Goal: Task Accomplishment & Management: Complete application form

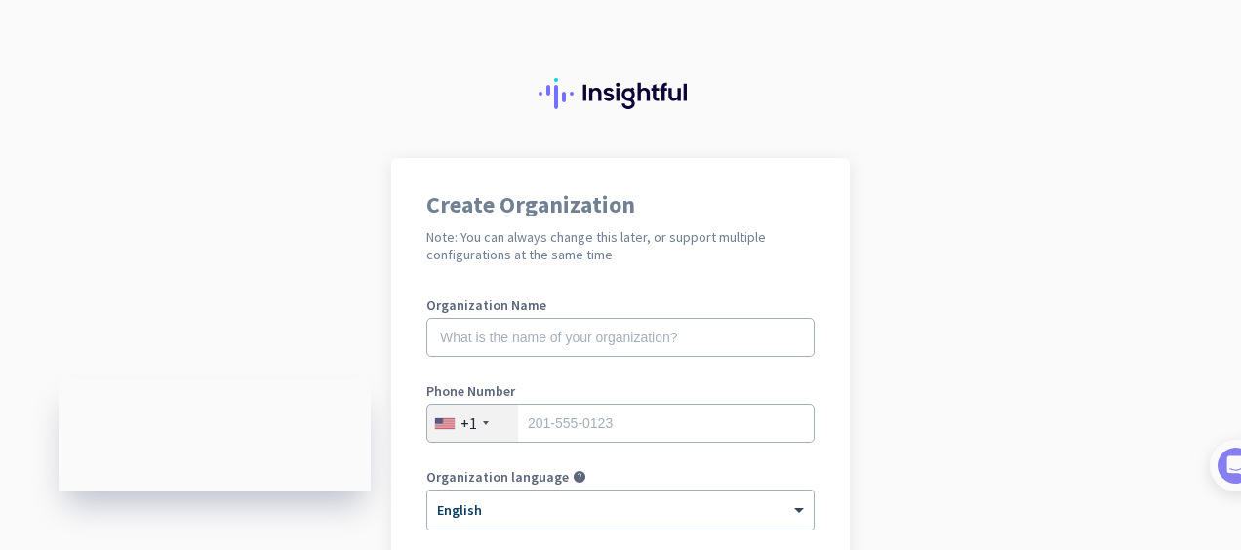
scroll to position [98, 0]
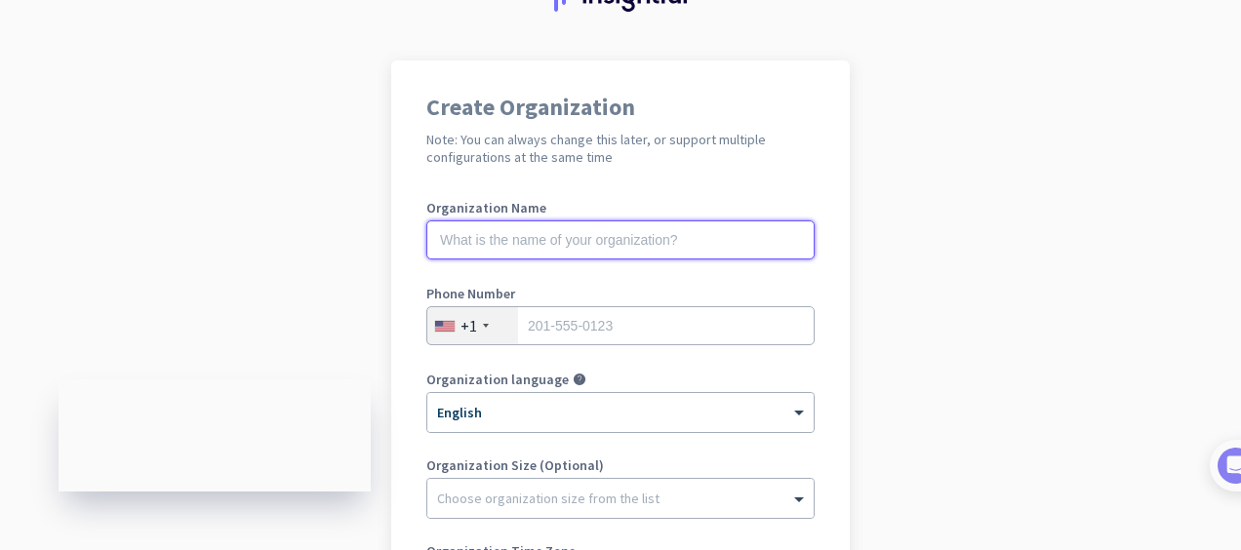
click at [545, 233] on input "text" at bounding box center [620, 239] width 388 height 39
paste input "Serenity Healthcare"
type input "Serenity Healthcare"
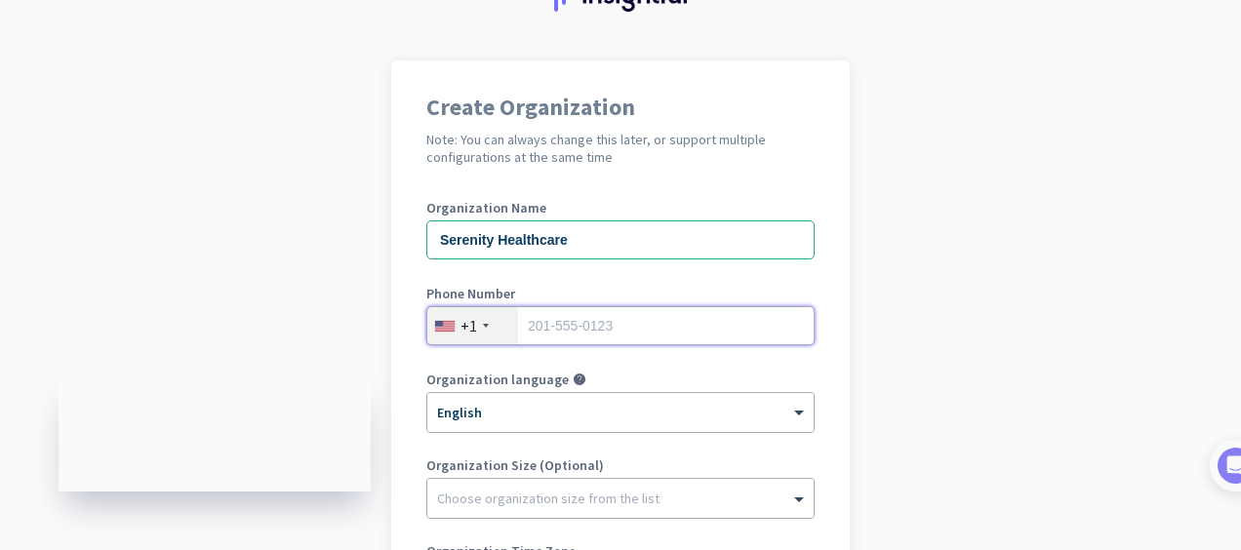
click at [591, 320] on input "tel" at bounding box center [620, 325] width 388 height 39
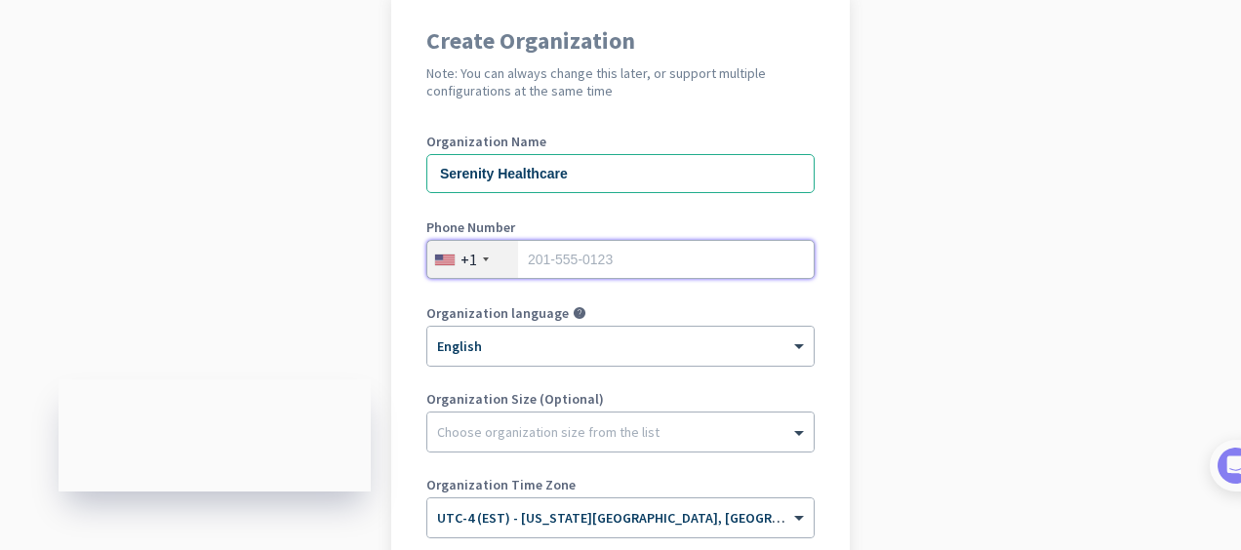
scroll to position [195, 0]
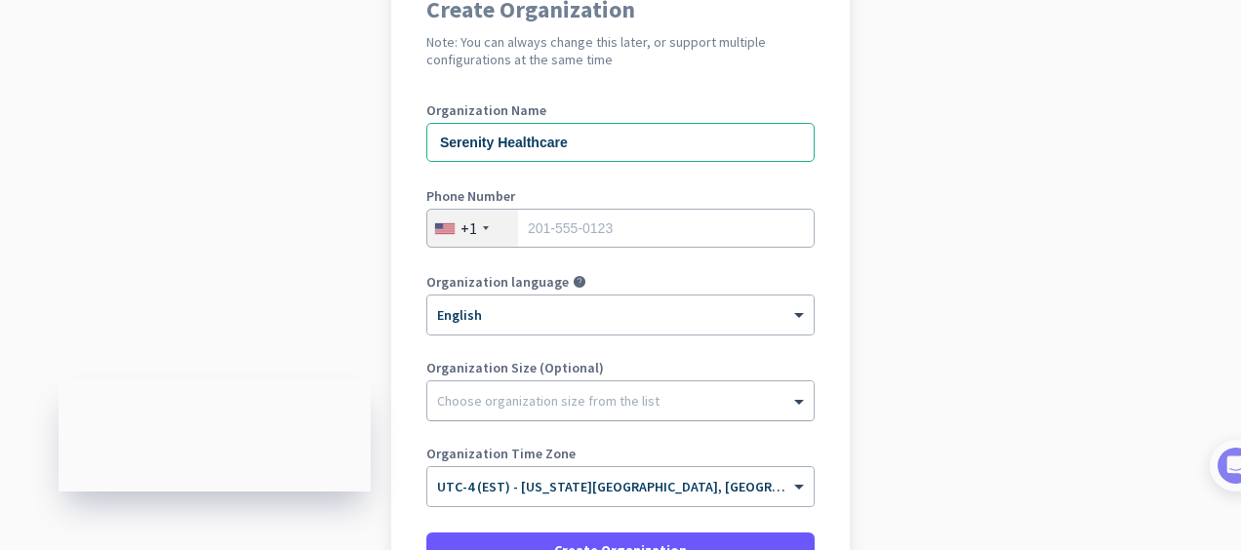
click at [528, 406] on div at bounding box center [620, 396] width 386 height 20
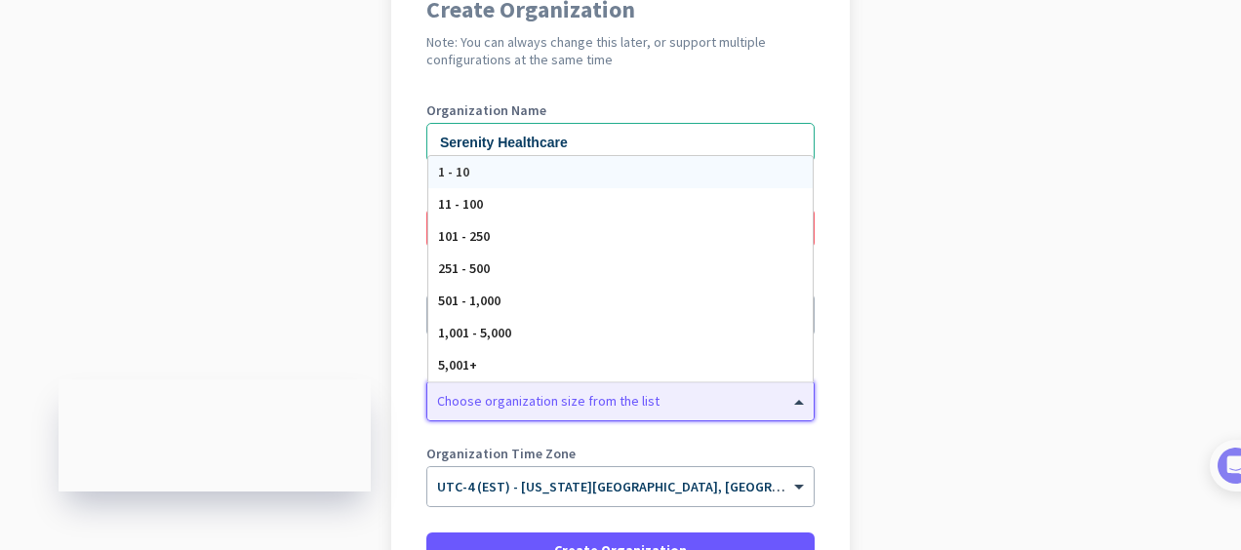
click at [486, 179] on div "1 - 10" at bounding box center [620, 172] width 384 height 32
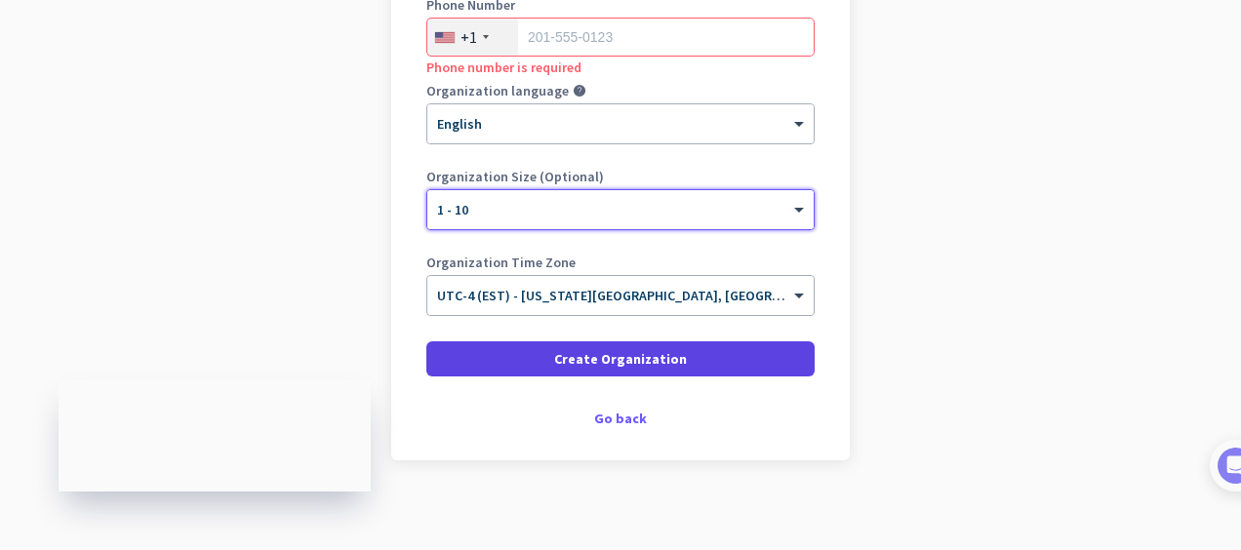
scroll to position [390, 0]
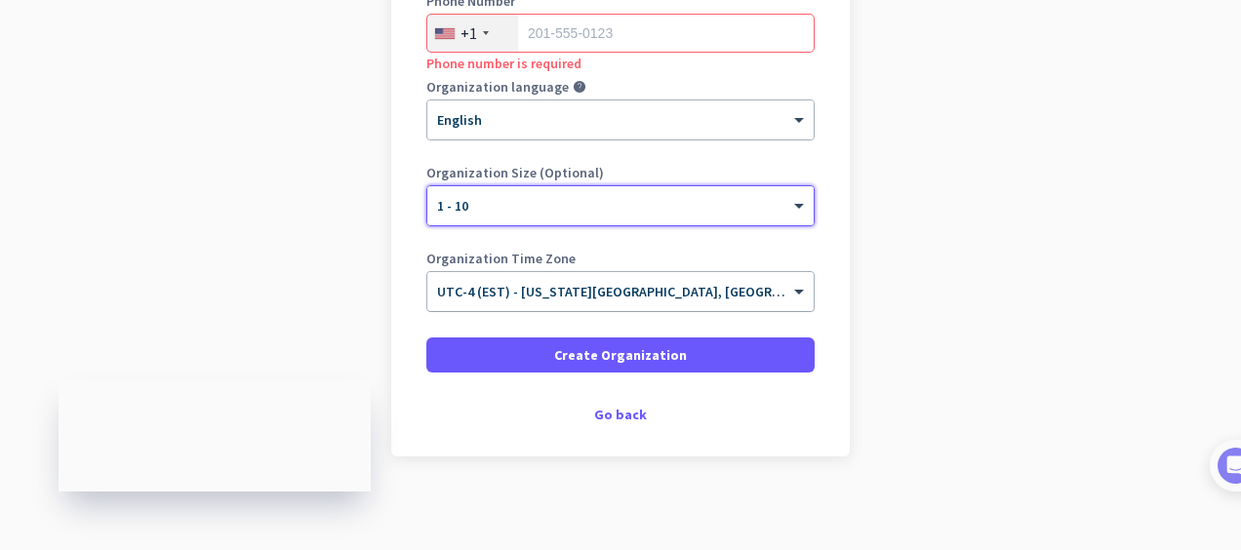
click at [593, 291] on input "text" at bounding box center [601, 285] width 328 height 15
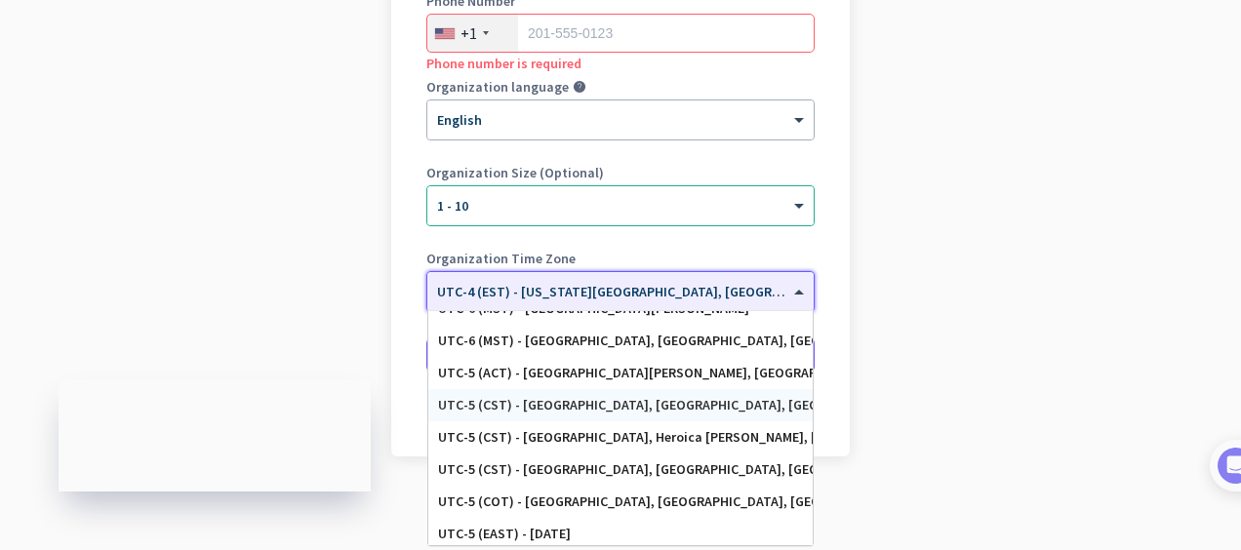
scroll to position [985, 0]
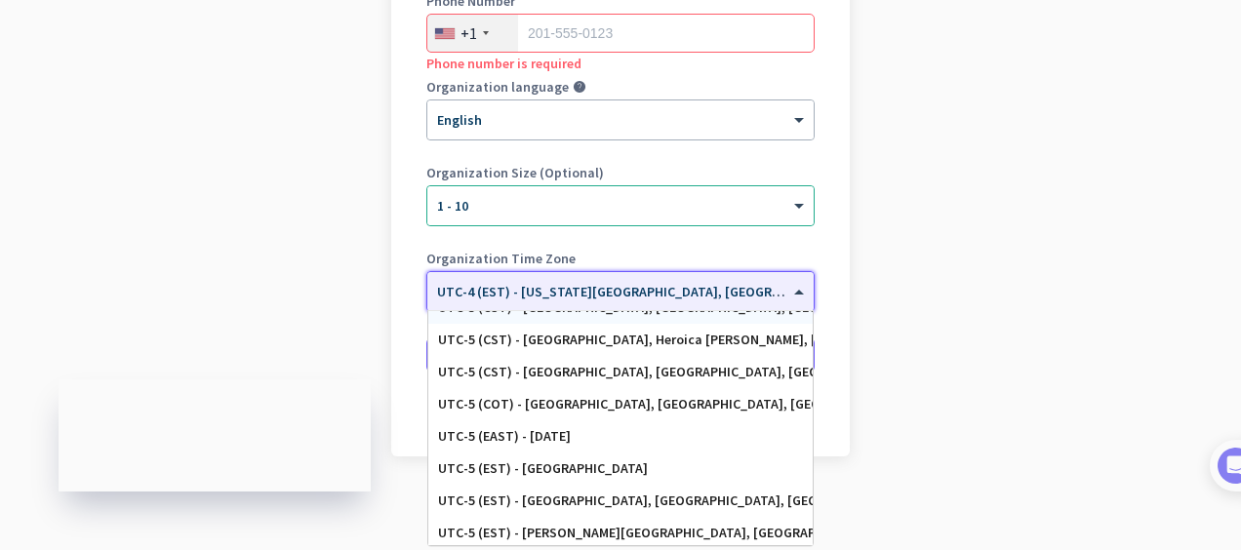
click at [328, 277] on app-onboarding-organization "Create Organization Note: You can always change this later, or support multiple…" at bounding box center [620, 161] width 1241 height 786
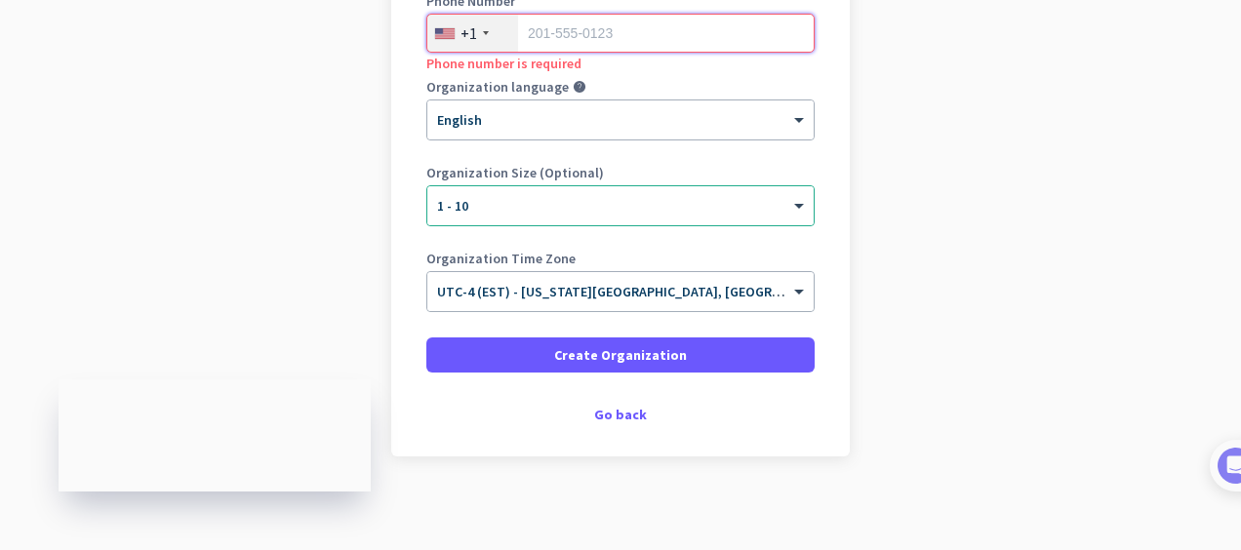
click at [545, 42] on input "tel" at bounding box center [620, 33] width 388 height 39
click at [554, 40] on input "tel" at bounding box center [620, 33] width 388 height 39
paste input "[PHONE_NUMBER]"
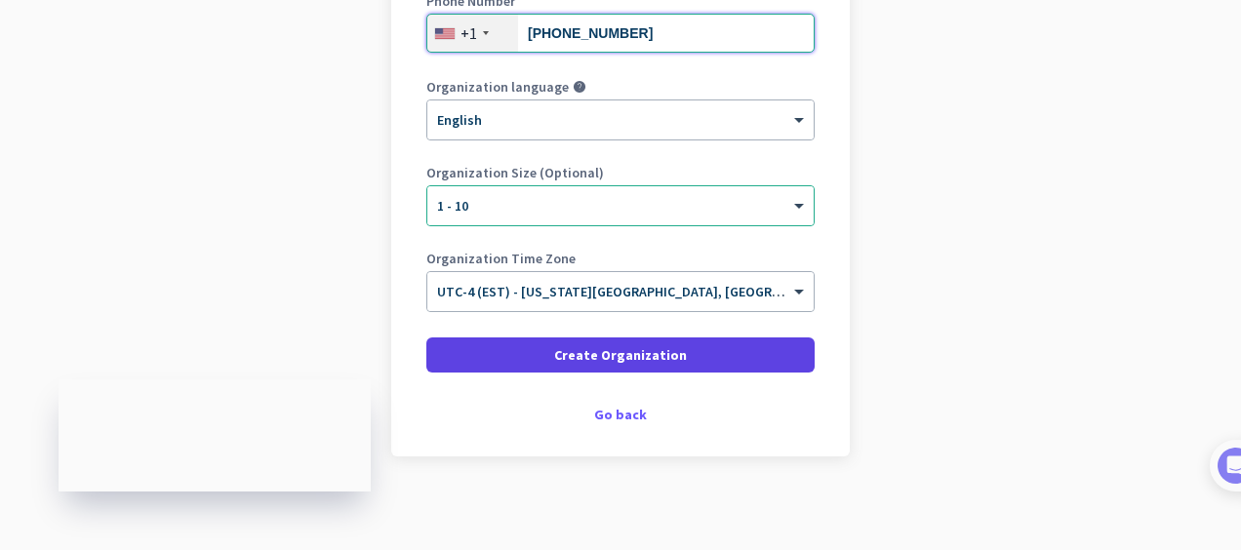
type input "[PHONE_NUMBER]"
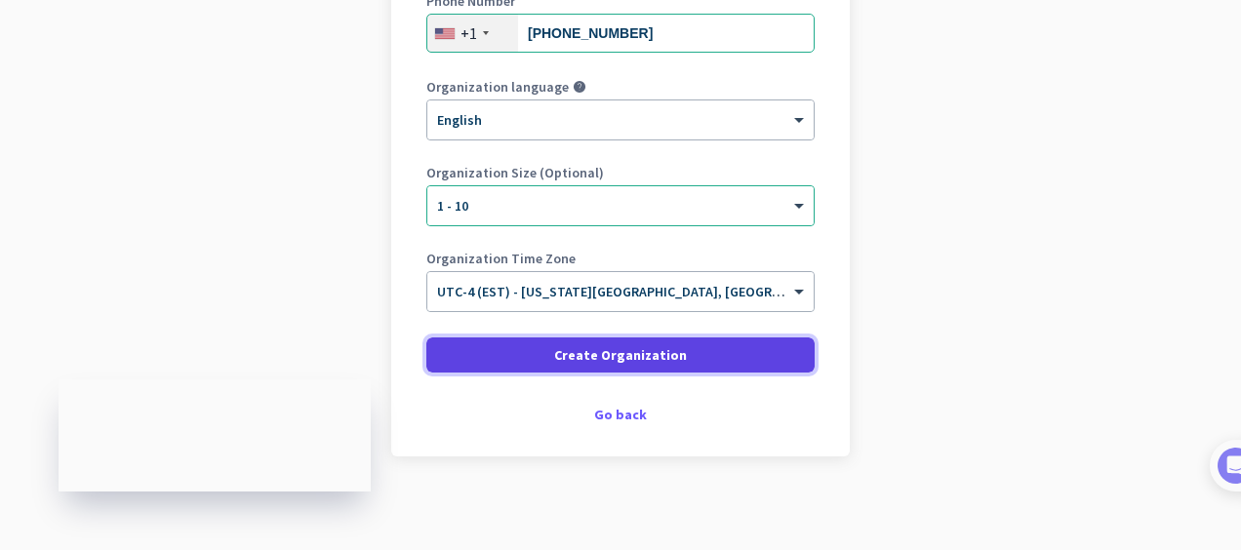
click at [574, 359] on span "Create Organization" at bounding box center [620, 355] width 133 height 20
